Goal: Book appointment/travel/reservation

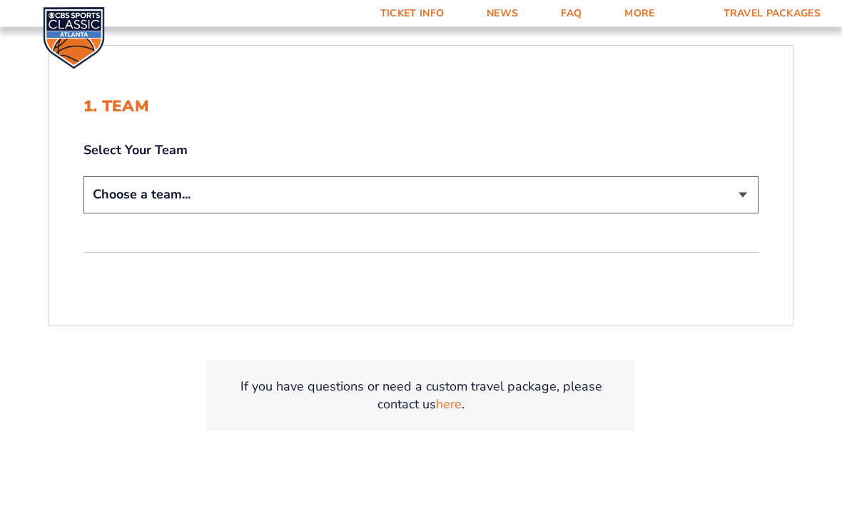
scroll to position [326, 0]
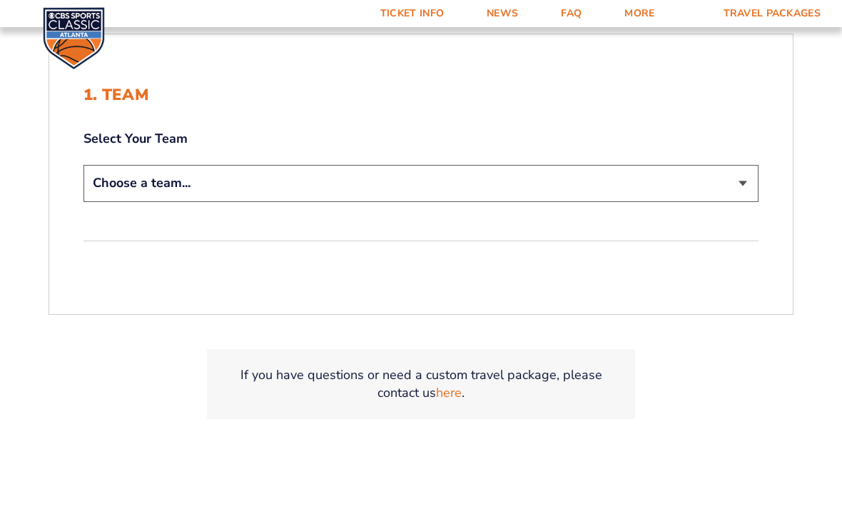
click at [741, 201] on select "Choose a team... [US_STATE] Wildcats [US_STATE] State Buckeyes [US_STATE] Tar H…" at bounding box center [421, 183] width 675 height 36
select select "12956"
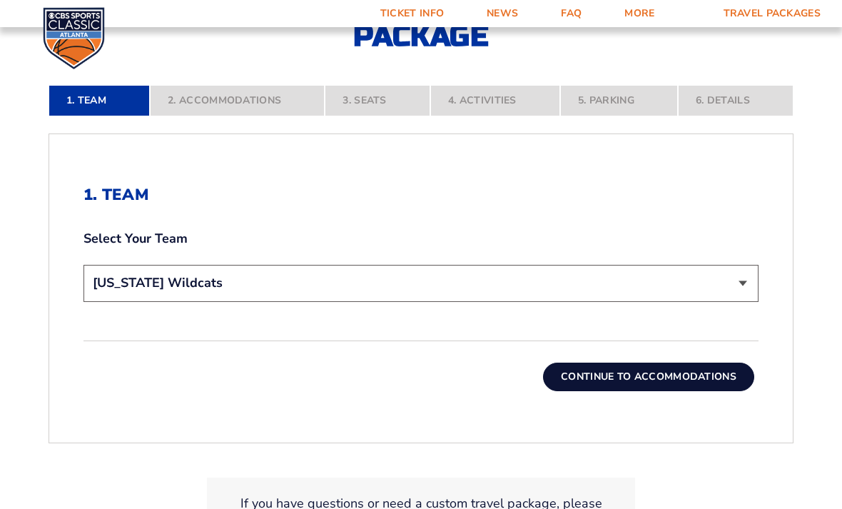
click at [674, 391] on button "Continue To Accommodations" at bounding box center [648, 377] width 211 height 29
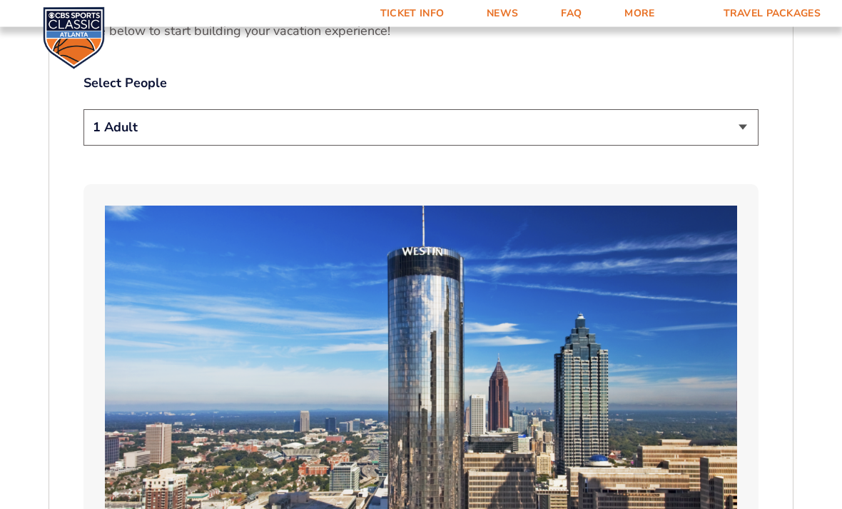
scroll to position [805, 0]
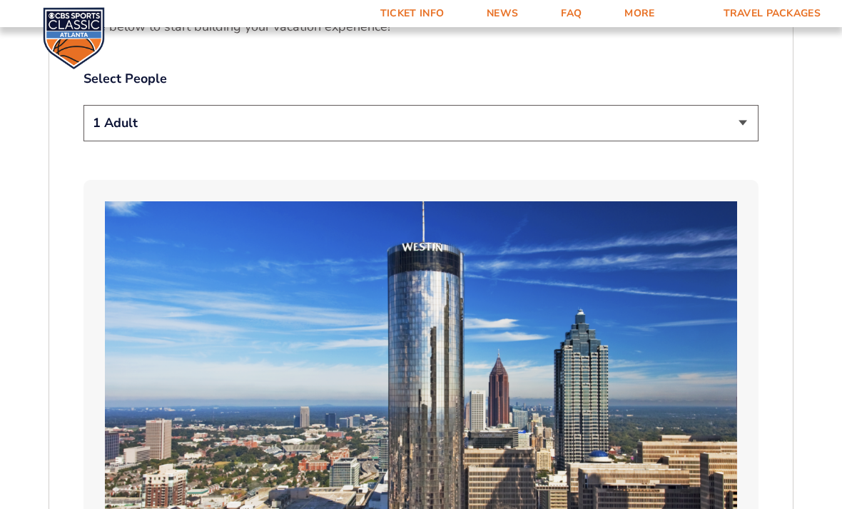
click at [743, 129] on select "1 Adult 2 Adults 3 Adults 4 Adults 2 Adults + 1 Child 2 Adults + 2 Children 2 A…" at bounding box center [421, 123] width 675 height 36
select select "2 Adults"
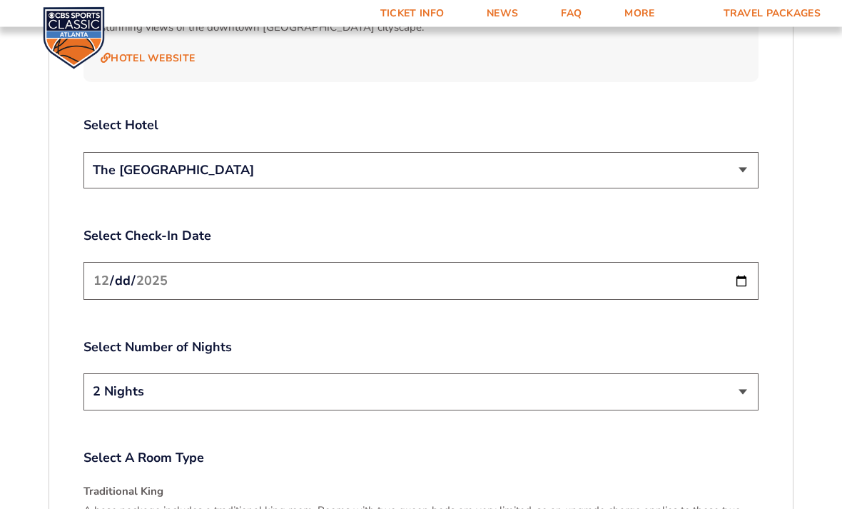
click at [741, 161] on select "The [GEOGRAPHIC_DATA]" at bounding box center [421, 171] width 675 height 36
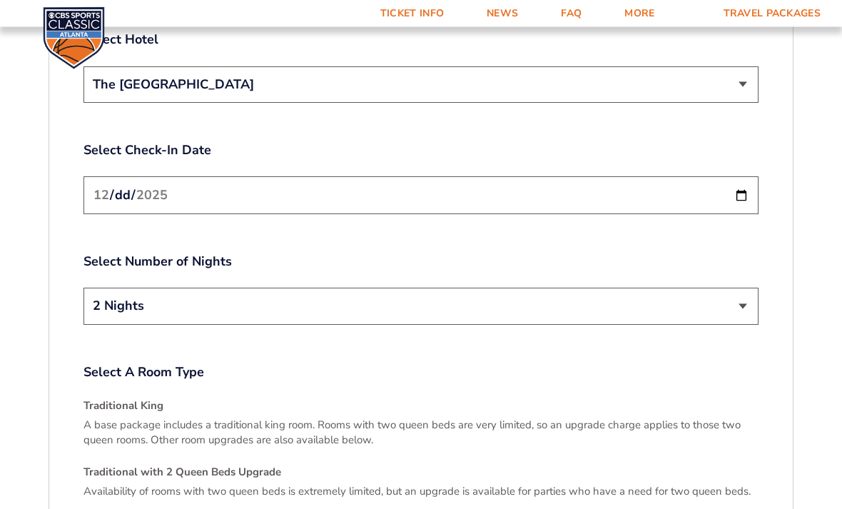
scroll to position [1748, 0]
click at [741, 187] on input "[DATE]" at bounding box center [421, 195] width 675 height 38
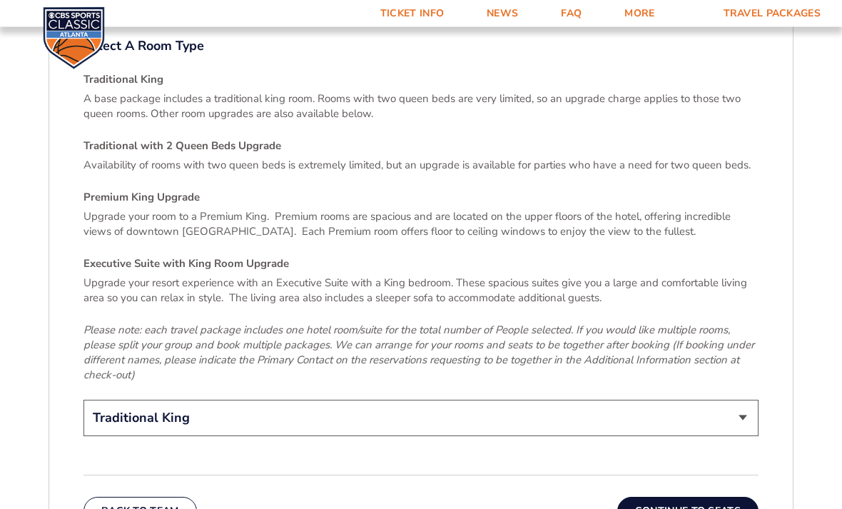
scroll to position [2076, 0]
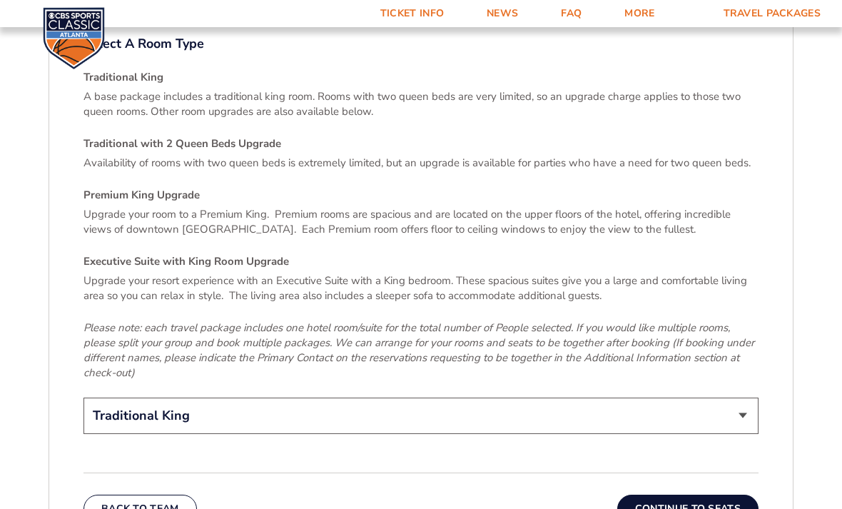
click at [582, 89] on p "A base package includes a traditional king room. Rooms with two queen beds are …" at bounding box center [421, 104] width 675 height 30
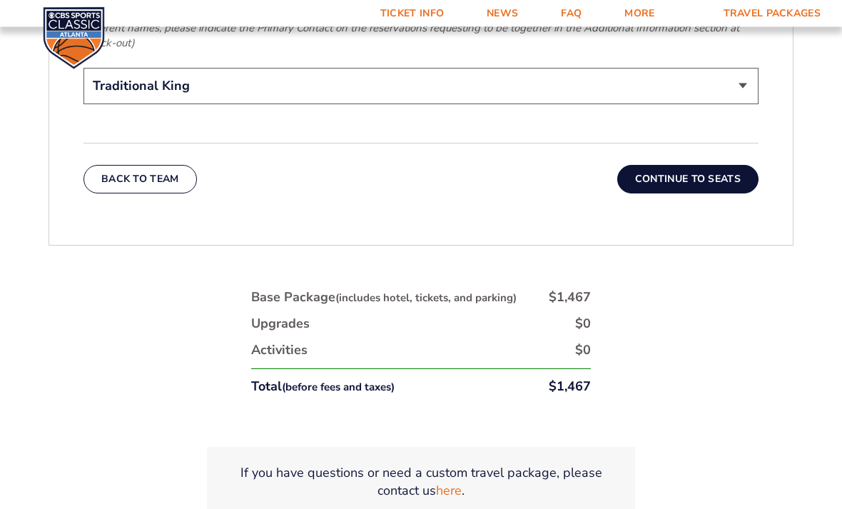
scroll to position [2425, 0]
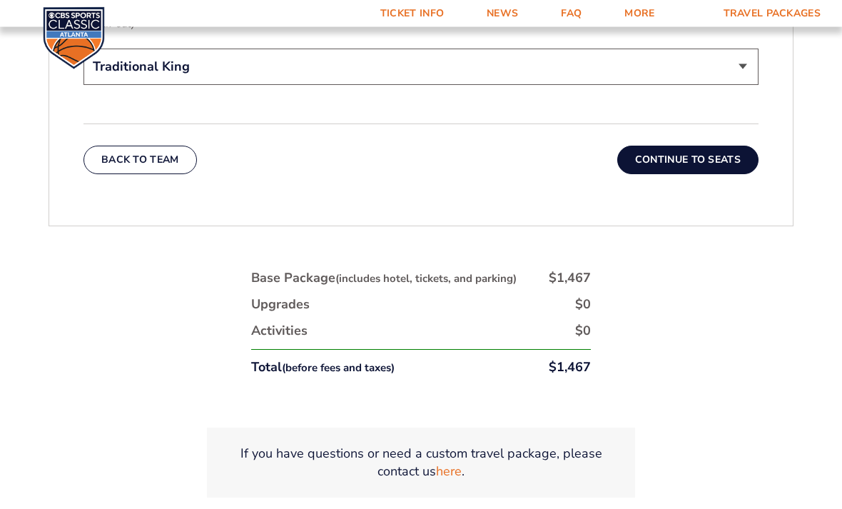
click at [690, 146] on button "Continue To Seats" at bounding box center [687, 160] width 141 height 29
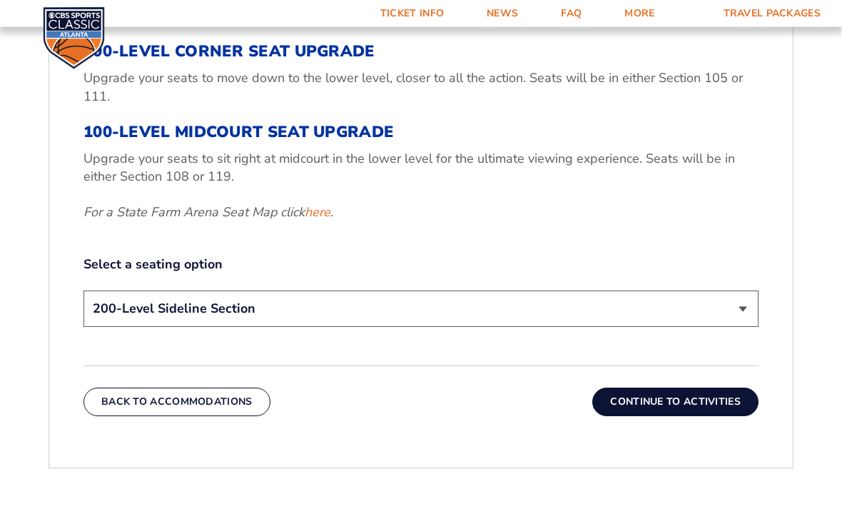
scroll to position [595, 0]
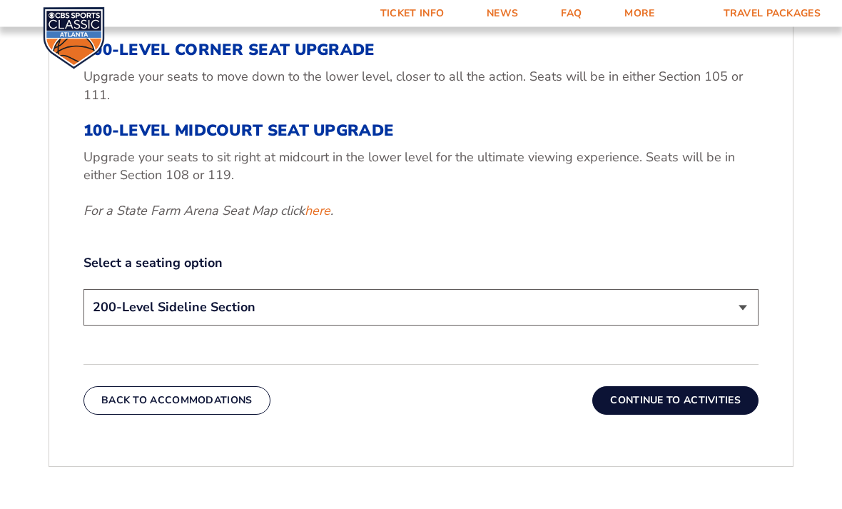
click at [321, 221] on link "here" at bounding box center [318, 212] width 26 height 18
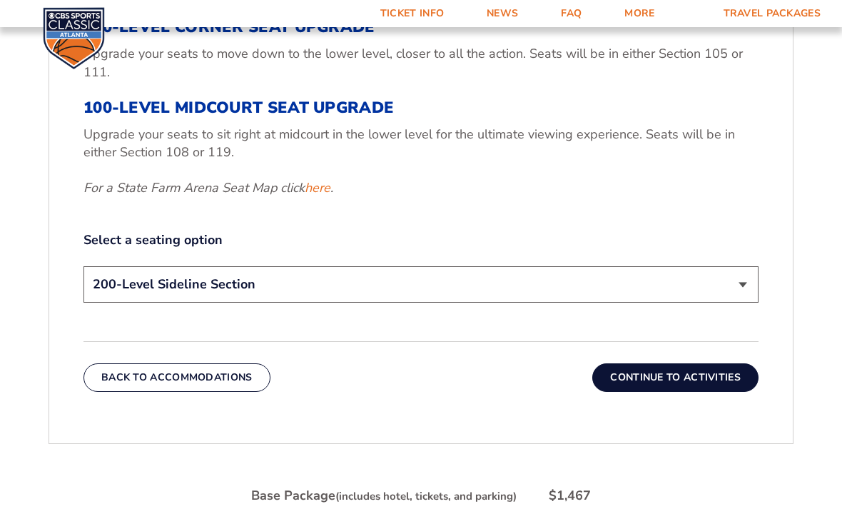
click at [741, 303] on select "200-Level Sideline Section 100-Level Corner Seat Upgrade (+$120 per person) 100…" at bounding box center [421, 284] width 675 height 36
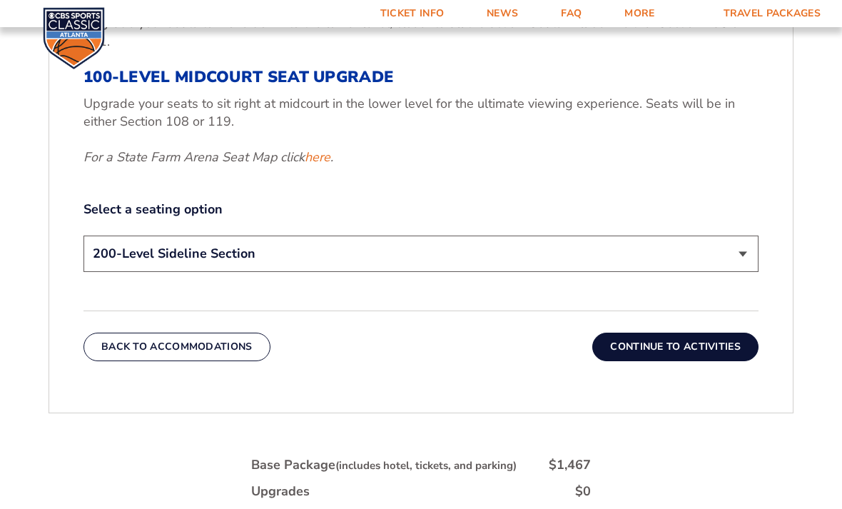
scroll to position [652, 0]
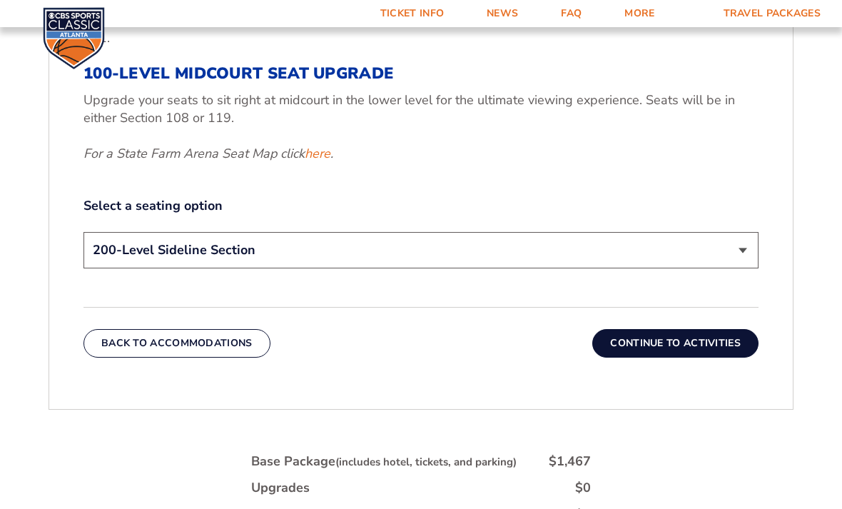
click at [665, 358] on button "Continue To Activities" at bounding box center [675, 343] width 166 height 29
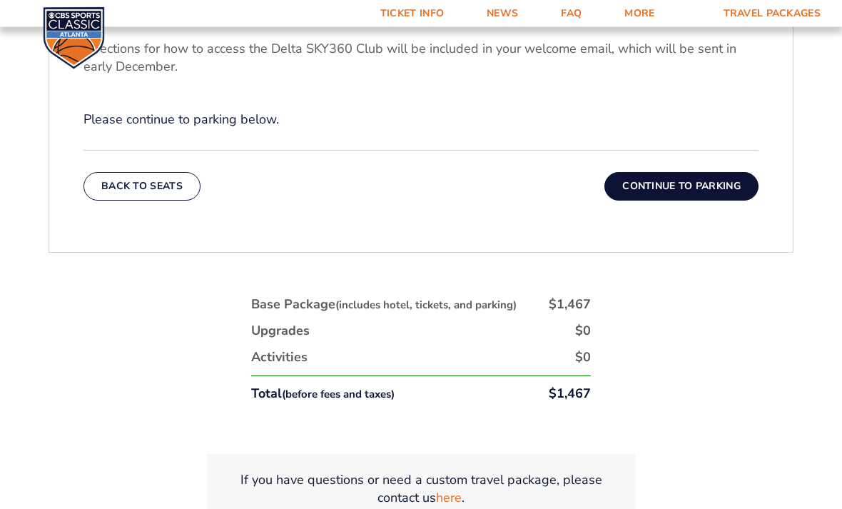
scroll to position [640, 0]
click at [687, 201] on button "Continue To Parking" at bounding box center [682, 186] width 154 height 29
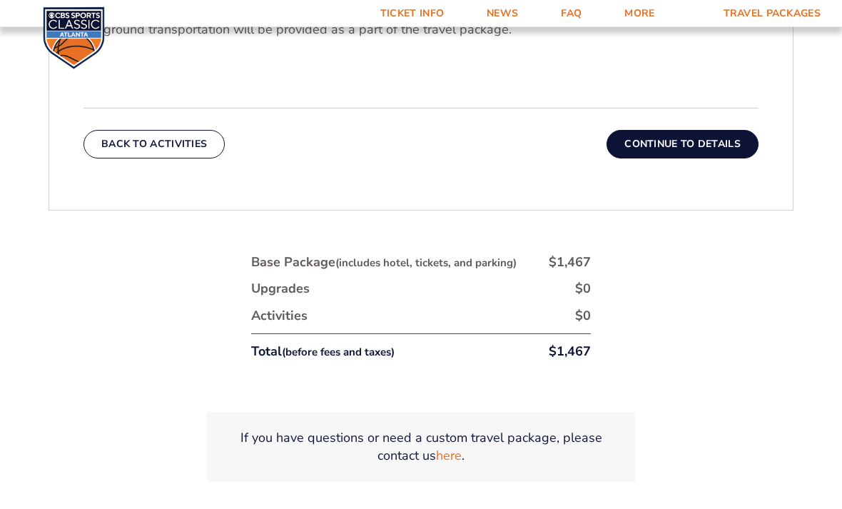
scroll to position [589, 0]
click at [688, 158] on button "Continue To Details" at bounding box center [683, 143] width 152 height 29
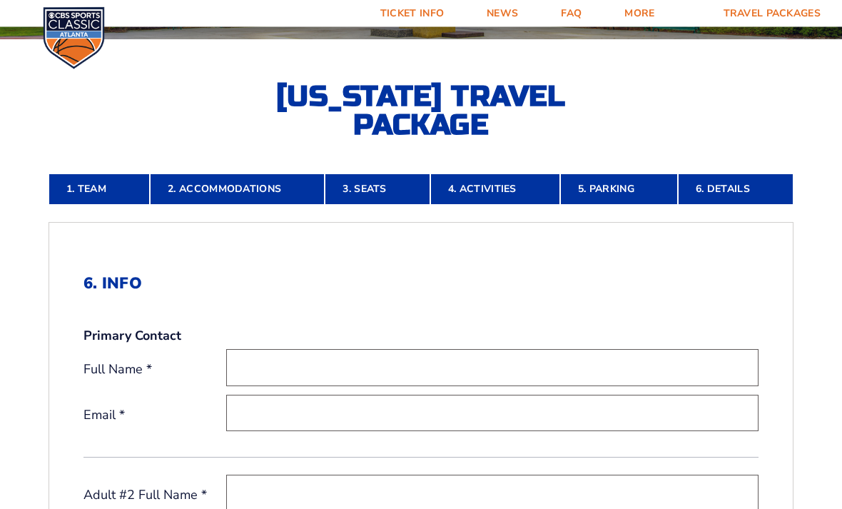
scroll to position [0, 0]
